Goal: Book appointment/travel/reservation

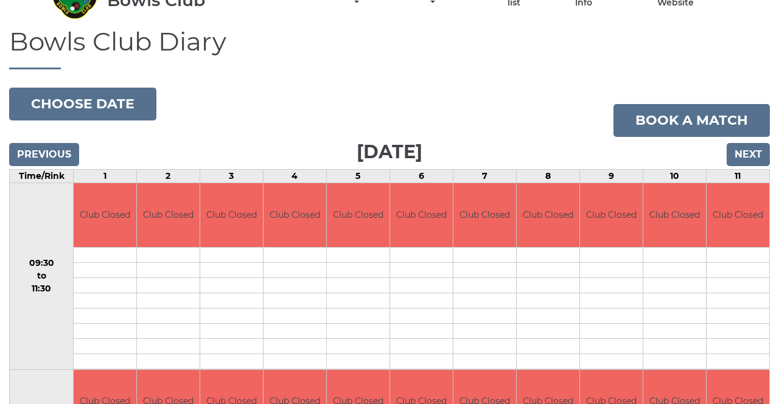
scroll to position [64, 0]
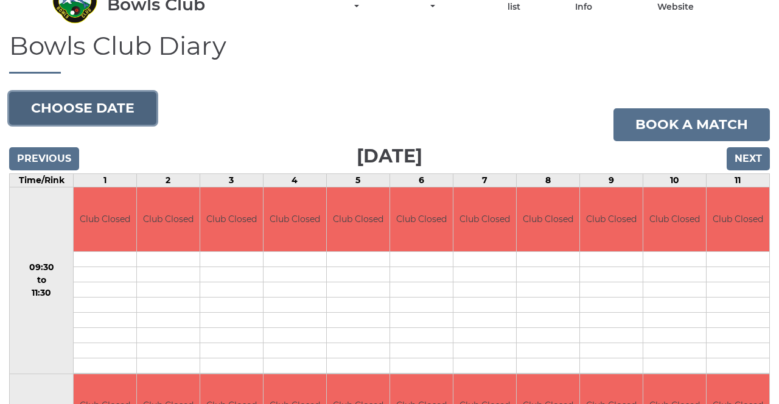
click at [130, 112] on button "Choose date" at bounding box center [82, 108] width 147 height 33
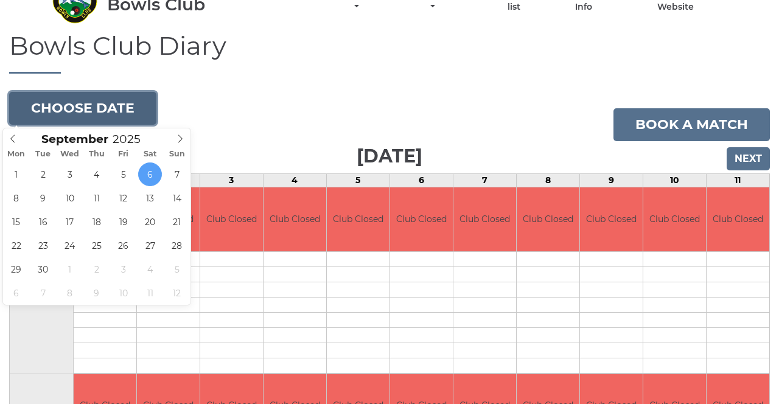
type input "2025-09-19"
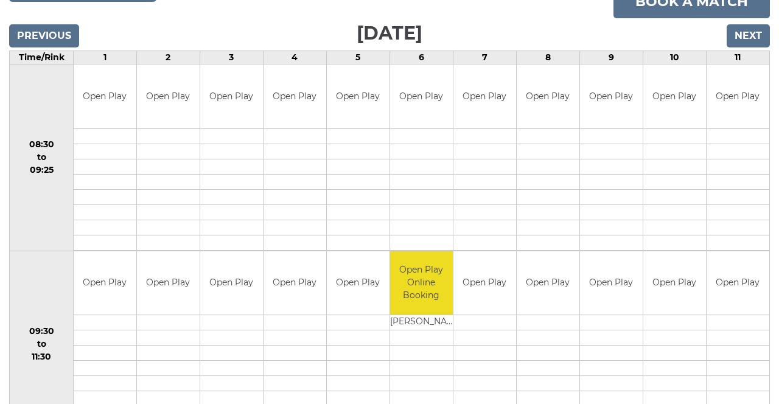
scroll to position [186, 0]
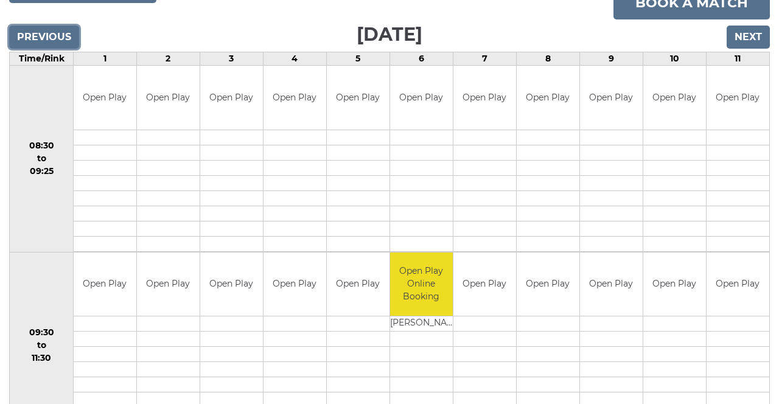
click at [55, 38] on input "Previous" at bounding box center [44, 37] width 70 height 23
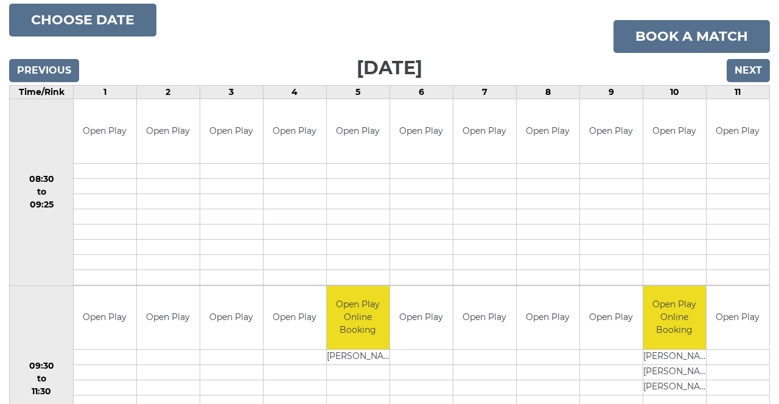
scroll to position [149, 0]
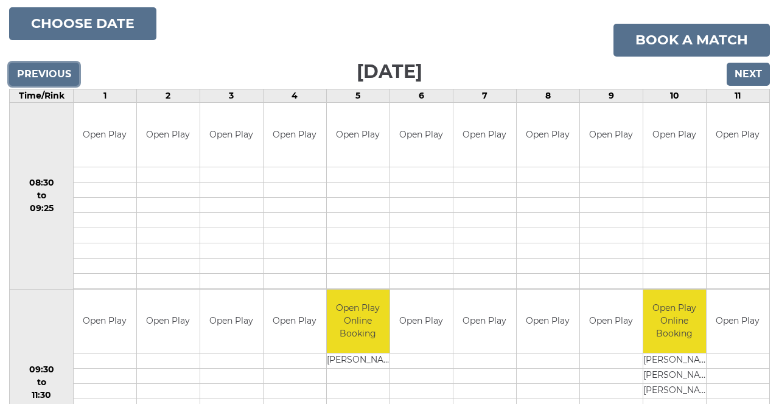
click at [50, 68] on input "Previous" at bounding box center [44, 74] width 70 height 23
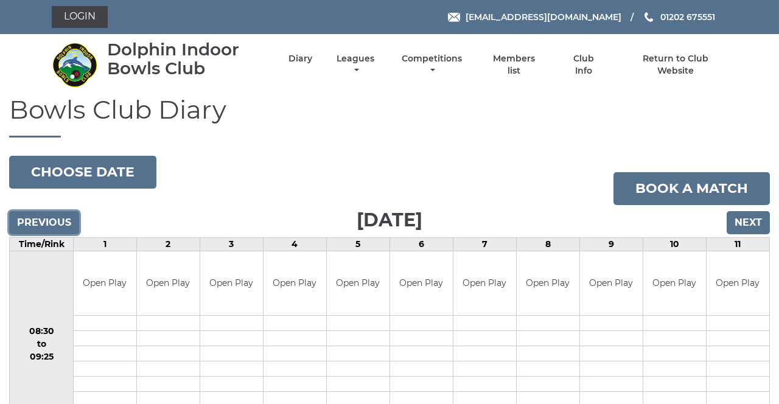
click at [50, 223] on input "Previous" at bounding box center [44, 222] width 70 height 23
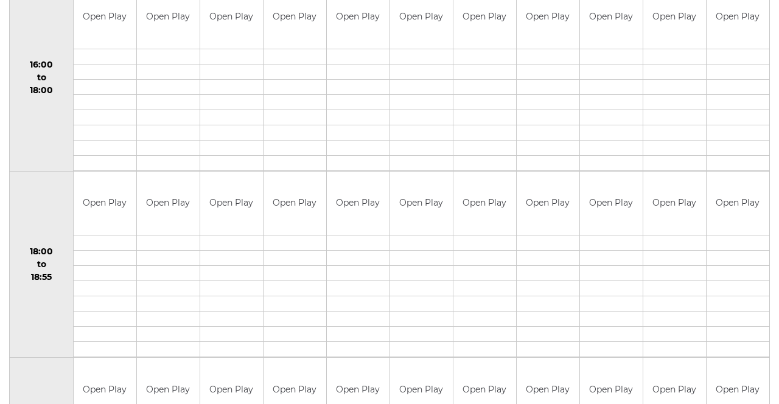
scroll to position [1141, 0]
